Goal: Task Accomplishment & Management: Manage account settings

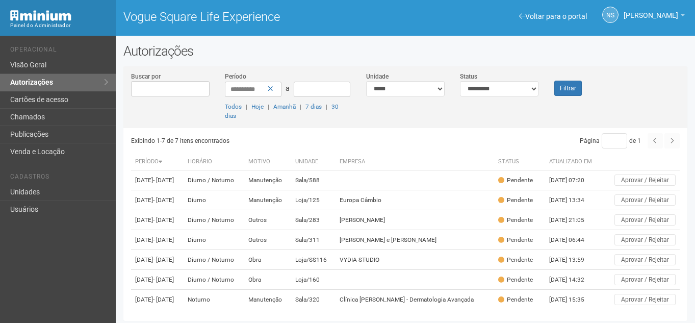
scroll to position [3, 0]
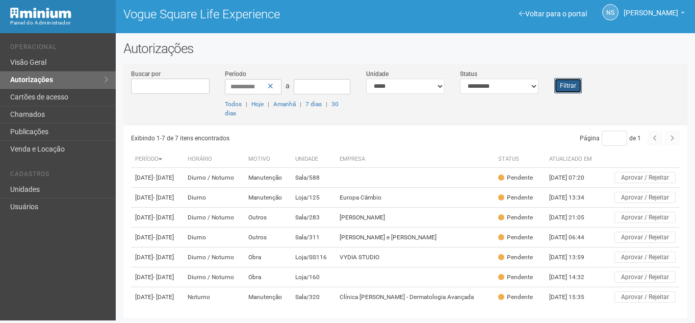
click at [560, 92] on button "Filtrar" at bounding box center [568, 85] width 28 height 15
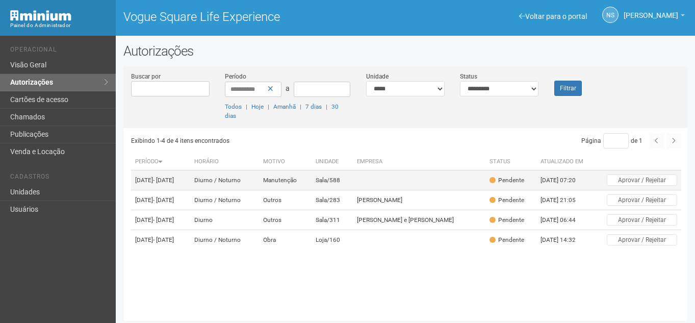
click at [453, 186] on td at bounding box center [419, 180] width 133 height 20
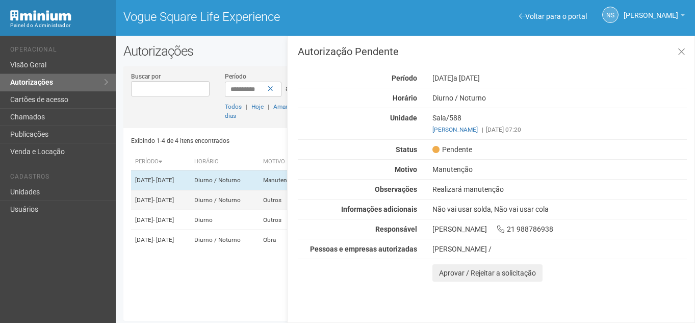
click at [259, 210] on td "Diurno / Noturno" at bounding box center [224, 200] width 69 height 20
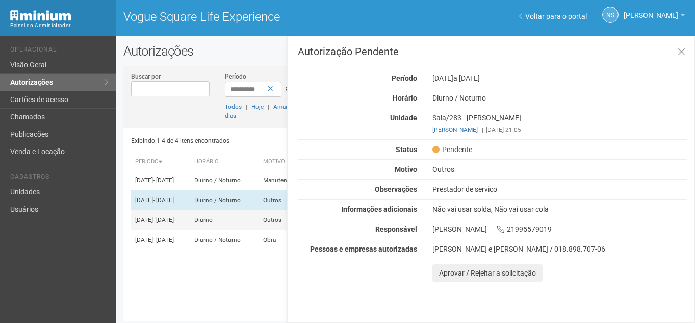
click at [259, 230] on td "Diurno" at bounding box center [224, 220] width 69 height 20
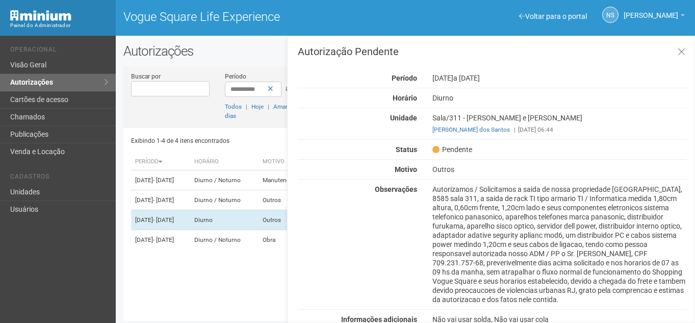
scroll to position [51, 0]
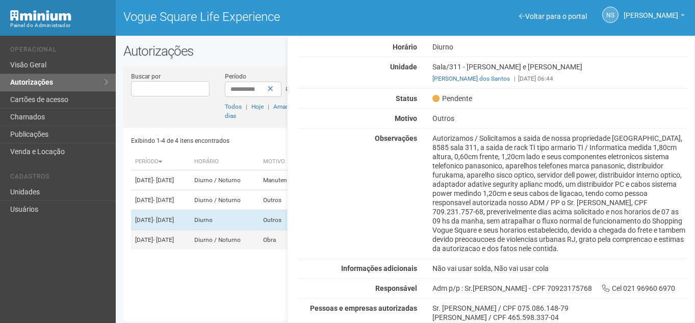
click at [244, 250] on td "Diurno / Noturno" at bounding box center [224, 240] width 69 height 20
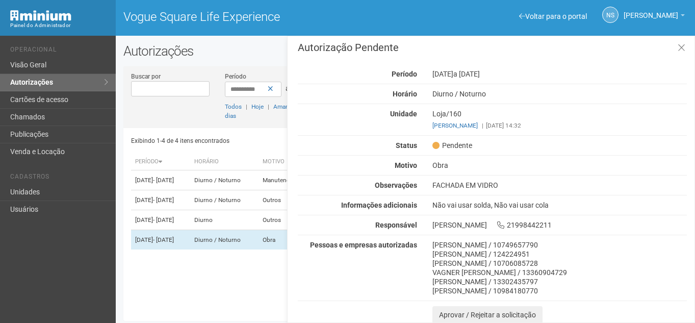
scroll to position [5, 0]
click at [683, 40] on button at bounding box center [681, 47] width 21 height 22
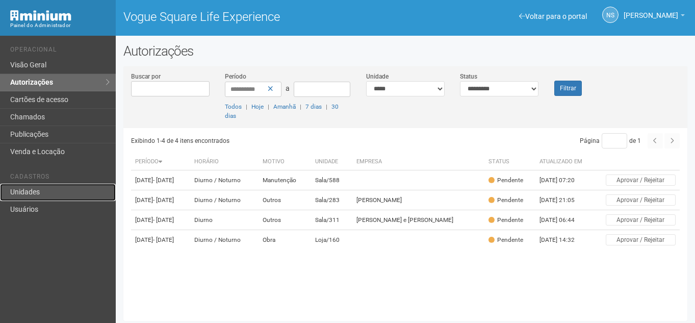
click at [70, 196] on link "Unidades" at bounding box center [58, 192] width 116 height 17
